Goal: Task Accomplishment & Management: Complete application form

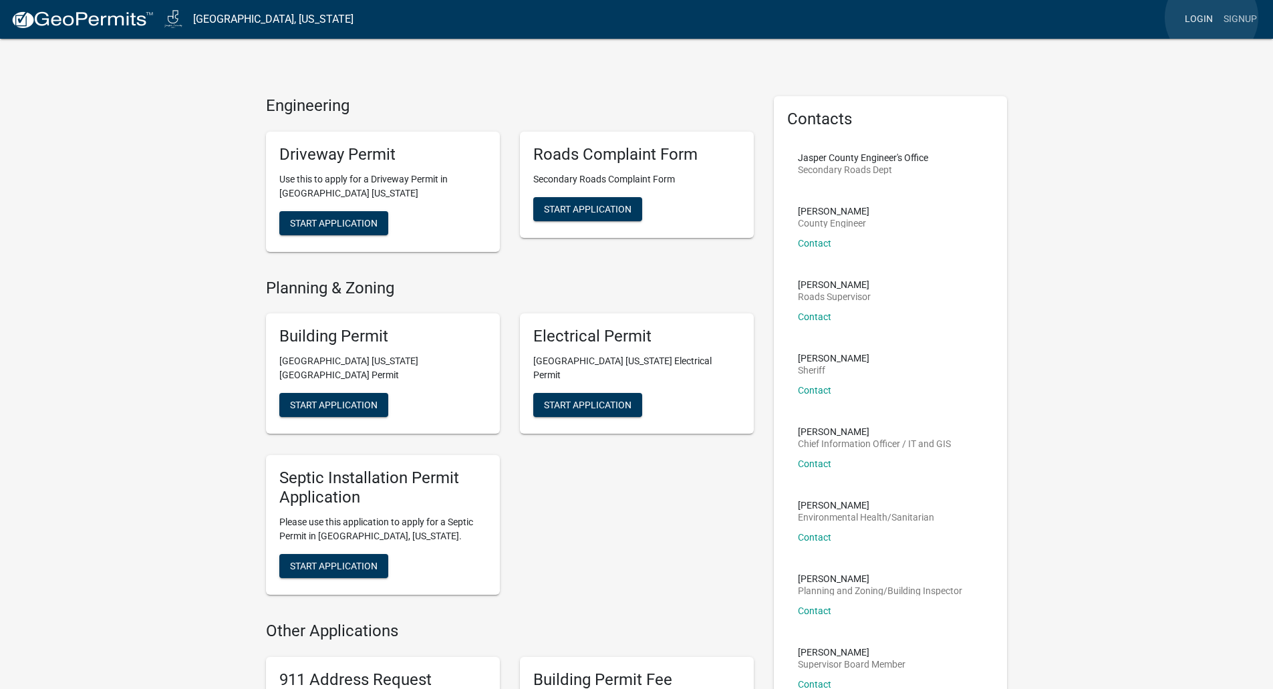
click at [1211, 17] on link "Login" at bounding box center [1198, 19] width 39 height 25
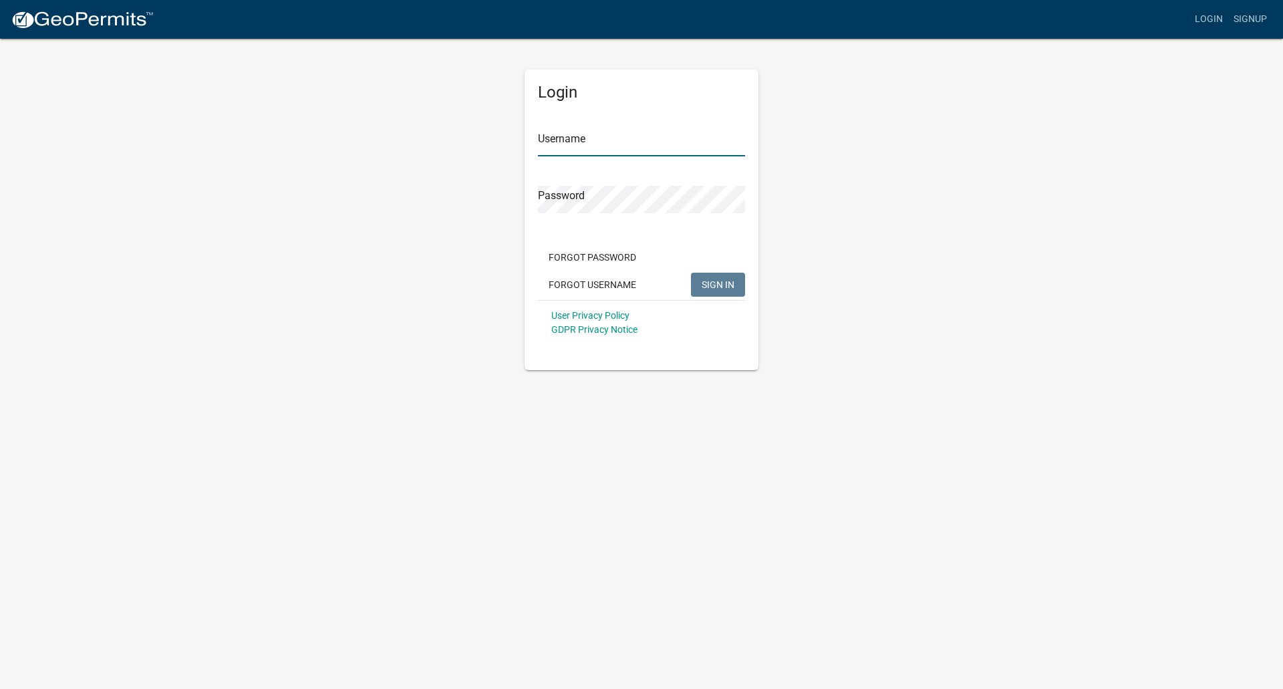
click at [614, 144] on input "Username" at bounding box center [641, 142] width 207 height 27
type input "steinkampr0148"
click at [691, 273] on button "SIGN IN" at bounding box center [718, 285] width 54 height 24
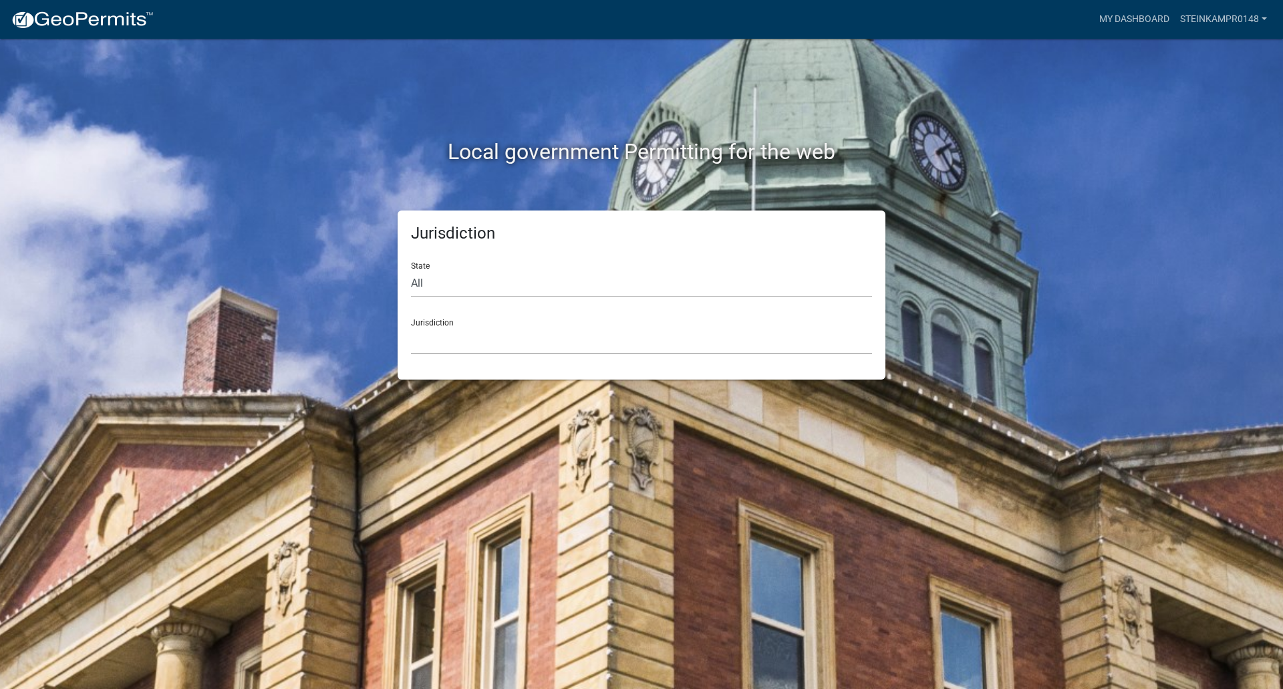
click at [538, 343] on select "[GEOGRAPHIC_DATA], [US_STATE] [GEOGRAPHIC_DATA], [US_STATE][PERSON_NAME][GEOGRA…" at bounding box center [641, 340] width 461 height 27
click at [218, 423] on div "Local government Permitting for the web Jurisdiction State All [US_STATE] [US_S…" at bounding box center [641, 344] width 1283 height 689
click at [449, 343] on select "[GEOGRAPHIC_DATA], [US_STATE] [GEOGRAPHIC_DATA], [US_STATE][PERSON_NAME][GEOGRA…" at bounding box center [641, 340] width 461 height 27
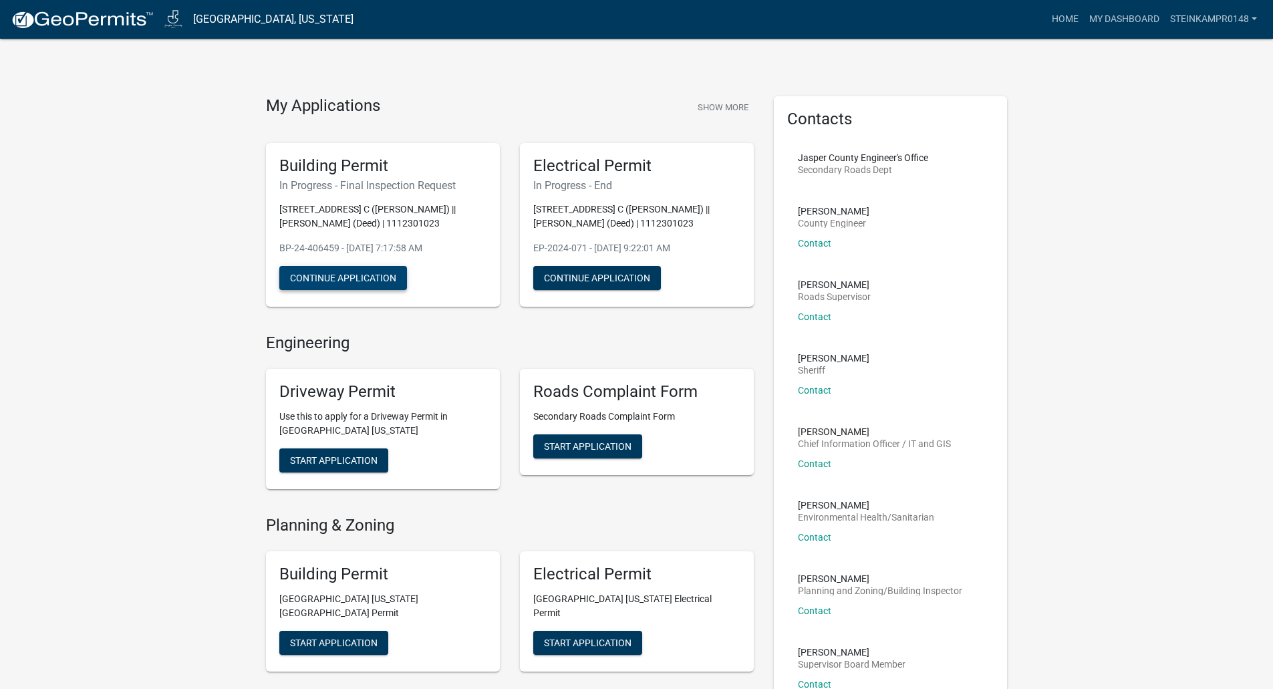
click at [357, 276] on button "Continue Application" at bounding box center [343, 278] width 128 height 24
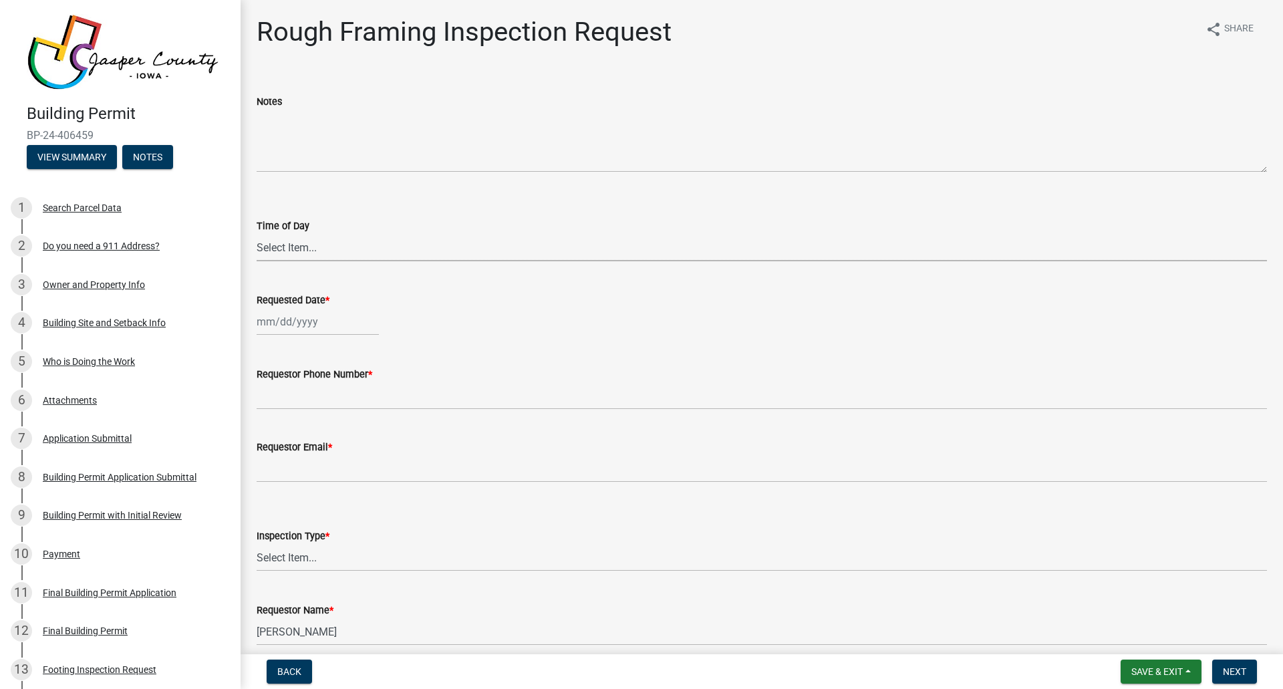
click at [331, 251] on select "Select Item... AM PM" at bounding box center [762, 247] width 1010 height 27
click at [257, 234] on select "Select Item... AM PM" at bounding box center [762, 247] width 1010 height 27
select select "2315d9a8-5d21-4356-beea-4cbbf8e81be2"
click at [310, 323] on div at bounding box center [318, 321] width 122 height 27
select select "9"
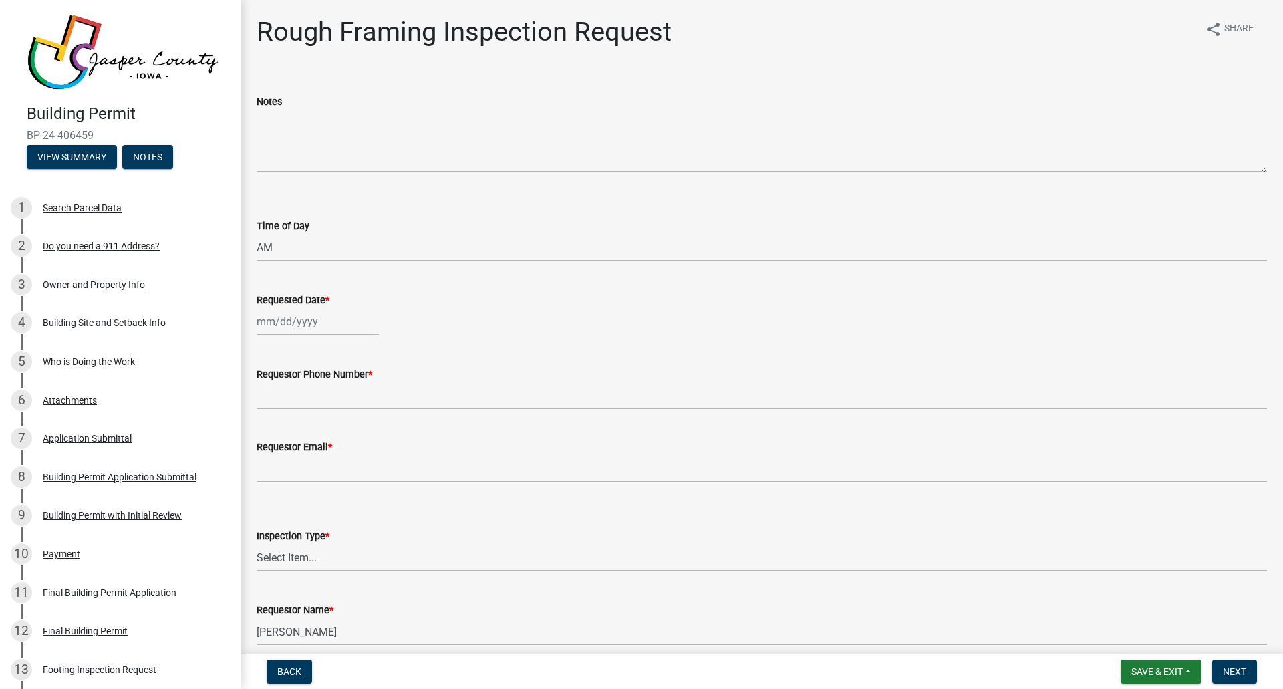
select select "2025"
click at [319, 415] on div "10" at bounding box center [312, 414] width 21 height 21
type input "[DATE]"
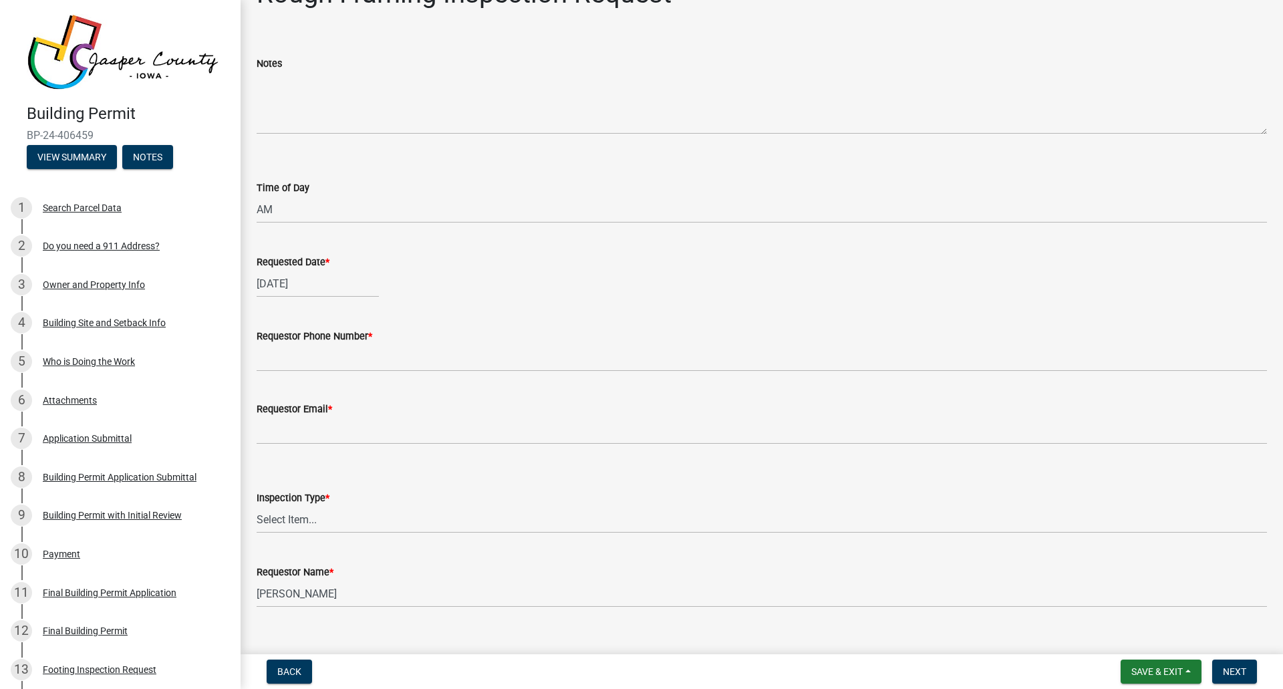
scroll to position [59, 0]
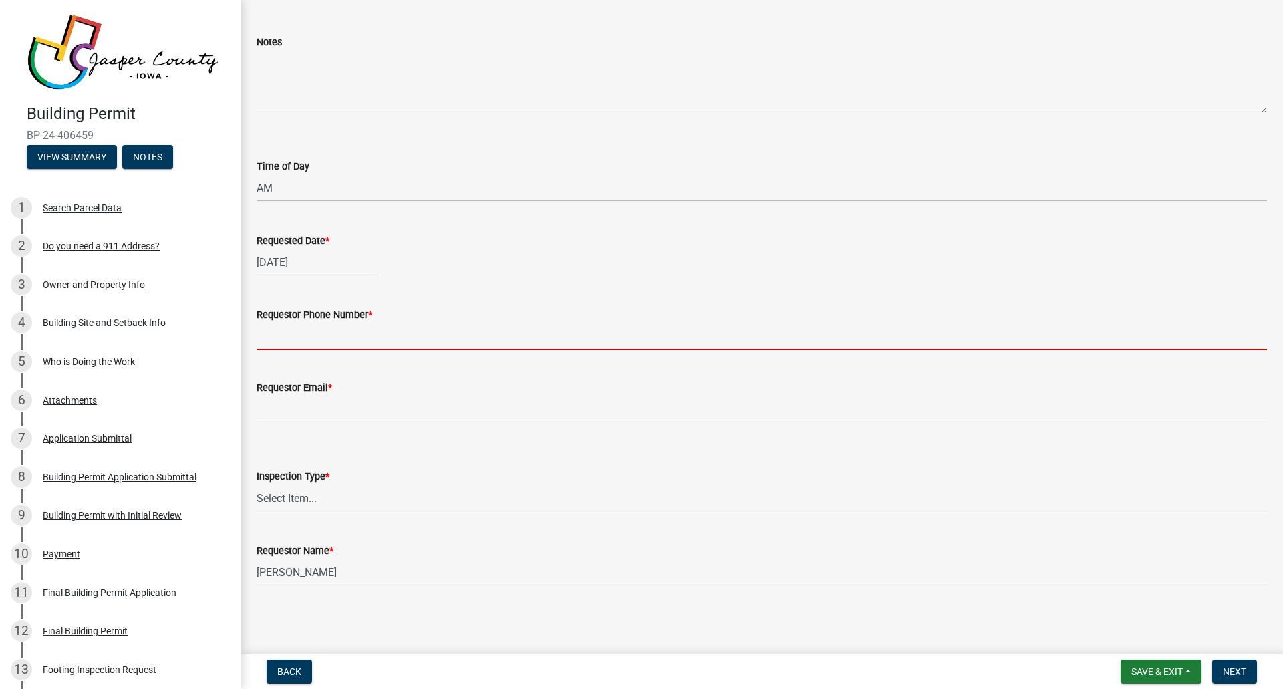
click at [346, 331] on input "Requestor Phone Number *" at bounding box center [762, 336] width 1010 height 27
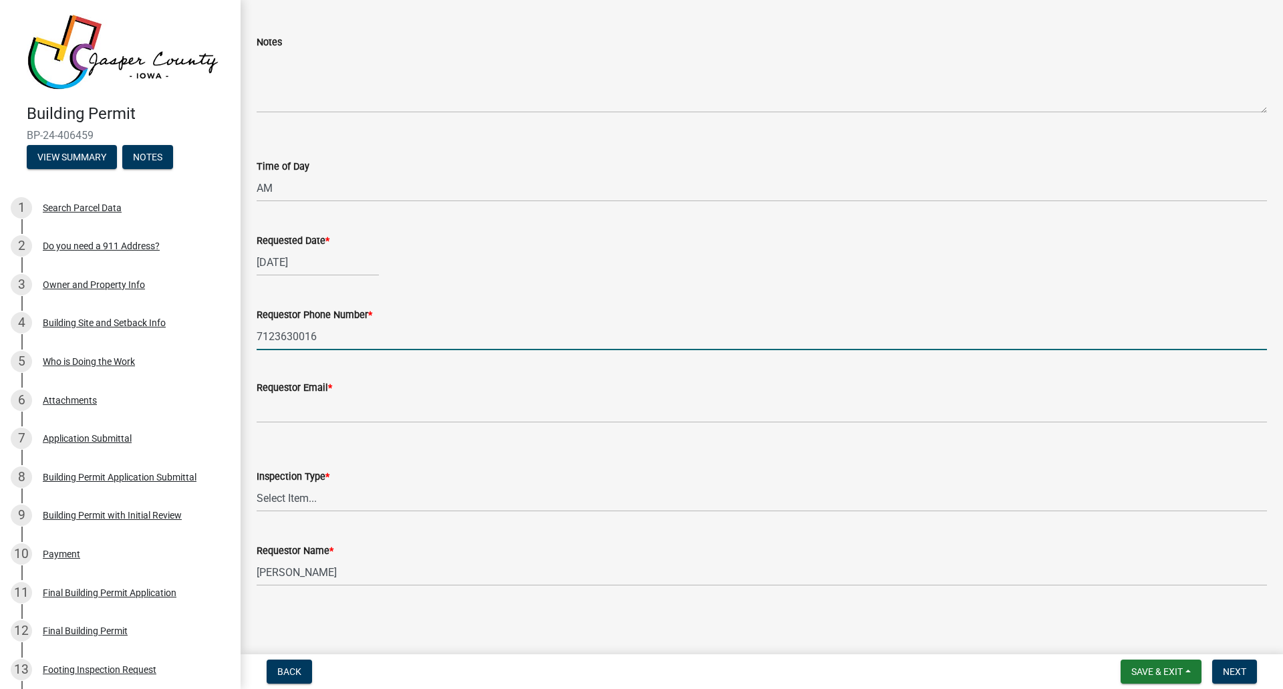
type input "7123630016"
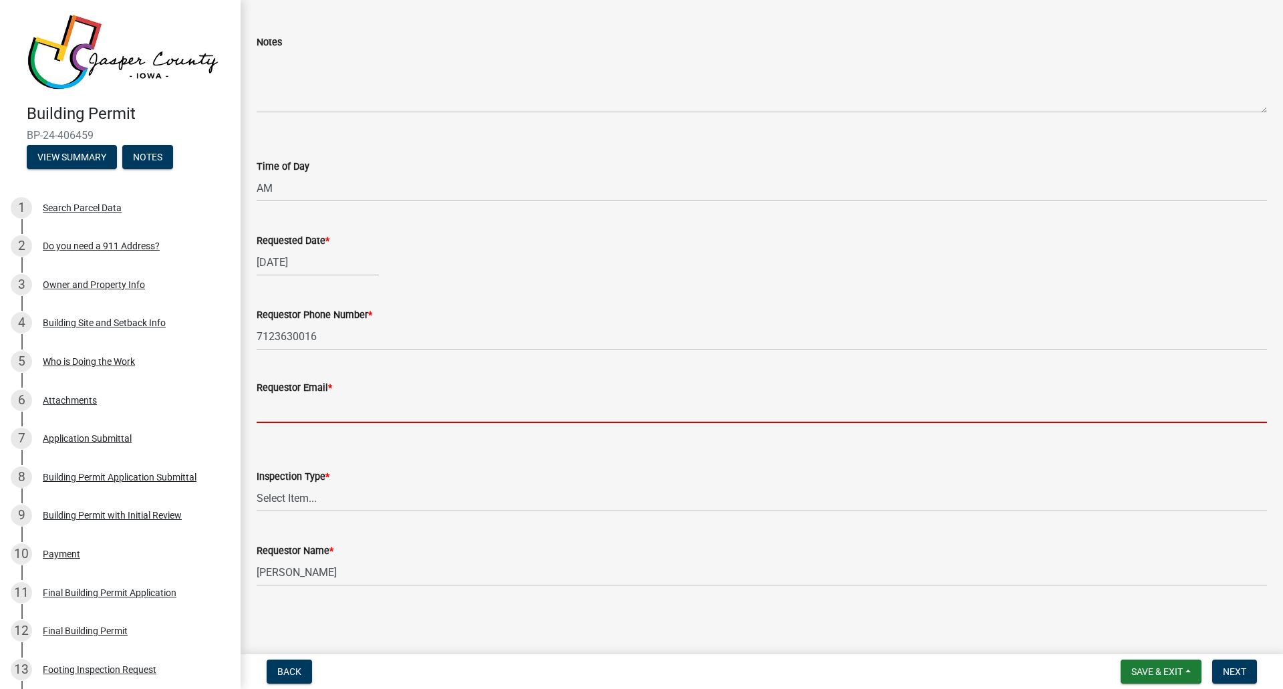
click at [368, 406] on input "Requestor Email *" at bounding box center [762, 409] width 1010 height 27
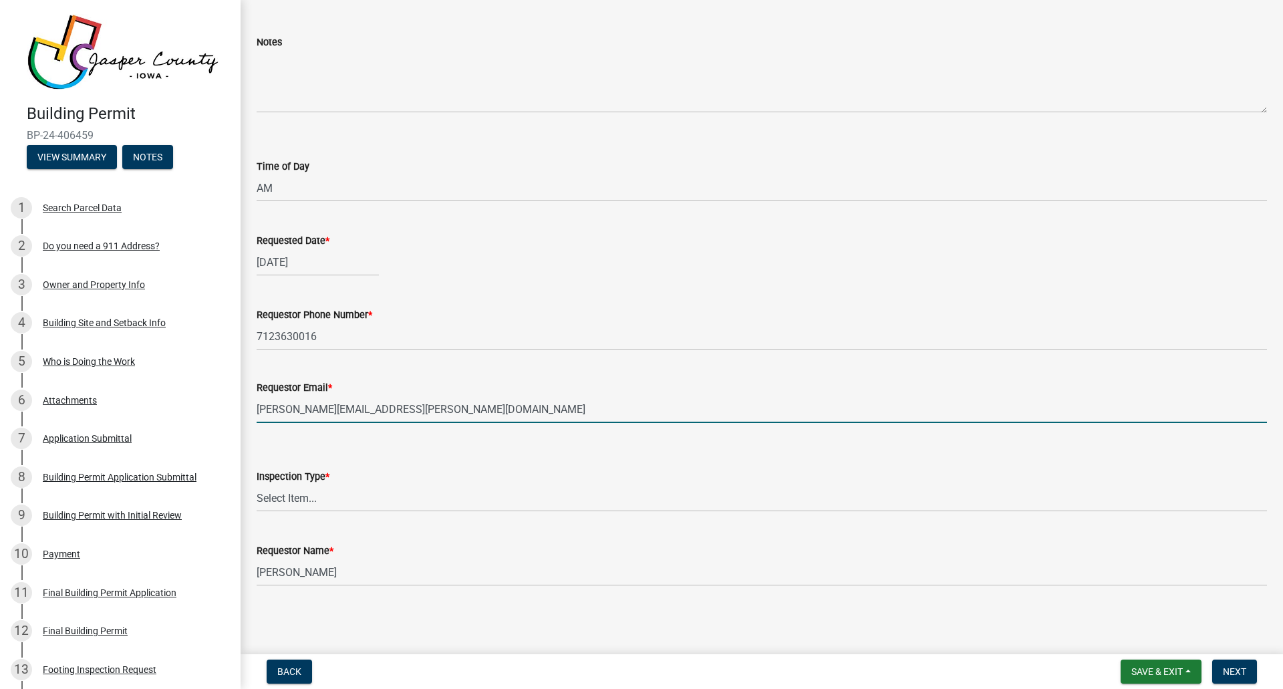
type input "[PERSON_NAME][EMAIL_ADDRESS][PERSON_NAME][DOMAIN_NAME]"
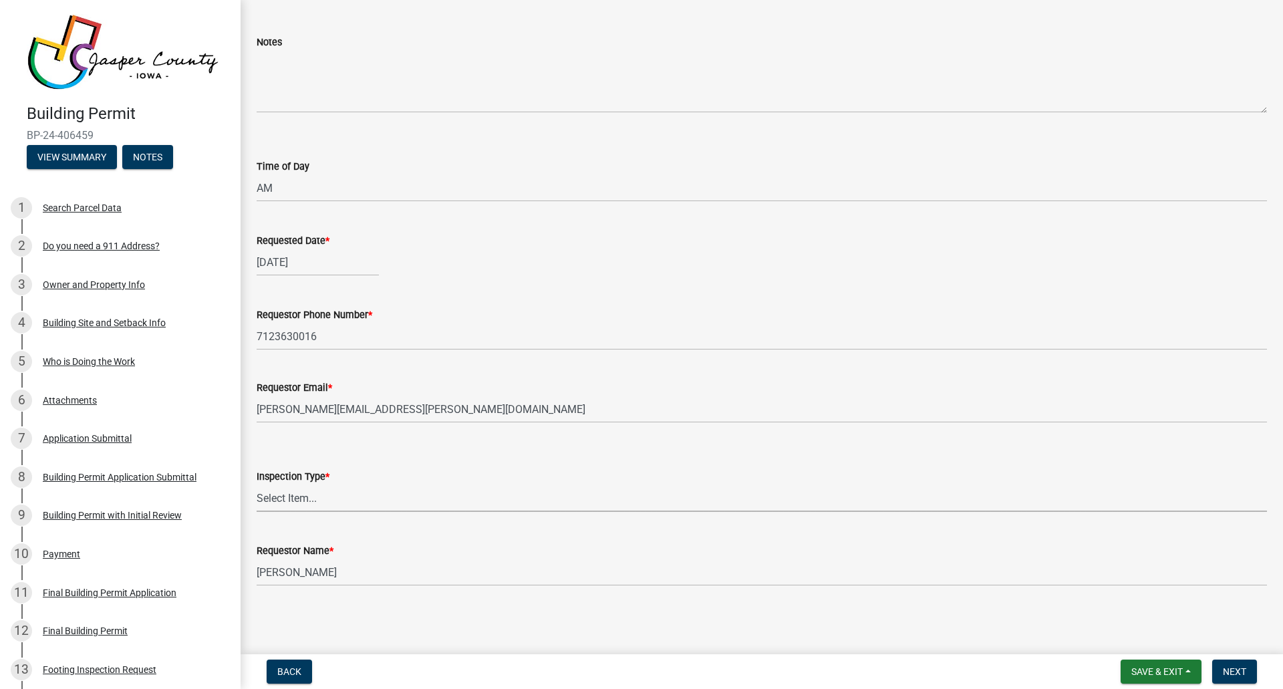
click at [333, 504] on select "Select Item... Rough Framing Inspection" at bounding box center [762, 497] width 1010 height 27
click at [257, 484] on select "Select Item... Rough Framing Inspection" at bounding box center [762, 497] width 1010 height 27
select select "9094dace-fb12-48c4-aea9-c4dac472d622"
click at [1234, 667] on span "Next" at bounding box center [1234, 671] width 23 height 11
